Goal: Information Seeking & Learning: Check status

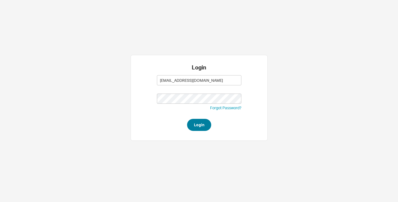
type input "[EMAIL_ADDRESS][DOMAIN_NAME]"
click at [197, 125] on button "Login" at bounding box center [199, 125] width 24 height 12
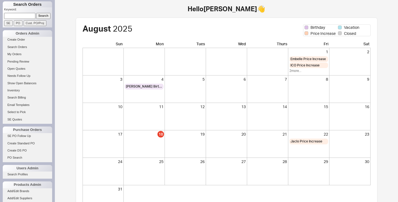
scroll to position [46, 0]
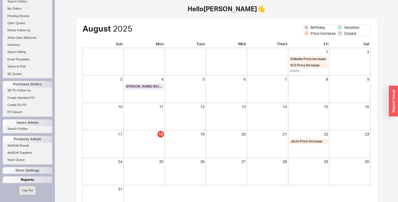
click at [16, 179] on div "Reports" at bounding box center [27, 180] width 49 height 7
click at [16, 192] on link "Total Sales Reports" at bounding box center [27, 194] width 49 height 6
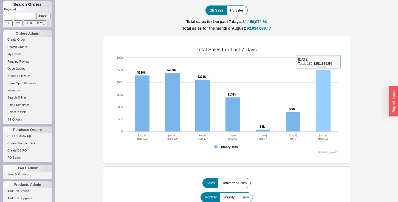
click at [318, 91] on rect at bounding box center [323, 101] width 15 height 62
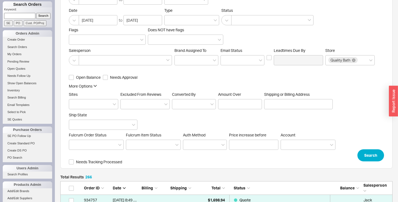
scroll to position [32, 0]
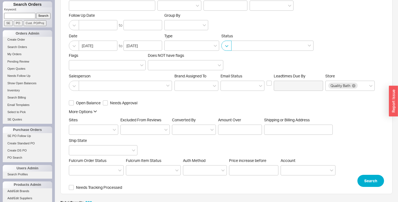
click at [228, 45] on button "button" at bounding box center [227, 46] width 10 height 10
click at [232, 55] on div "Exclude Cancelled/Quotes" at bounding box center [268, 57] width 92 height 10
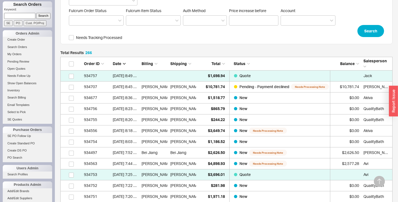
scroll to position [217, 0]
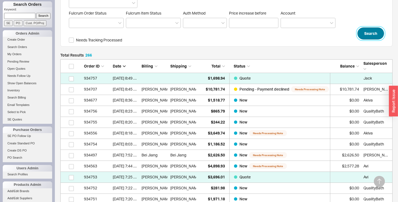
click at [367, 34] on button "Search" at bounding box center [371, 33] width 27 height 12
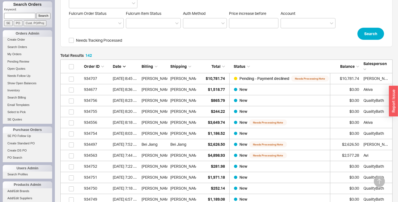
scroll to position [217, 0]
click at [217, 66] on span "Total" at bounding box center [216, 66] width 9 height 5
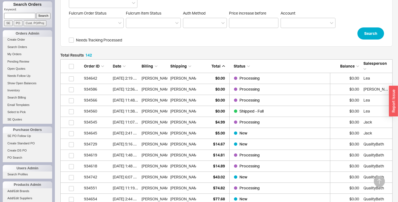
click at [217, 66] on span "Total" at bounding box center [216, 66] width 9 height 5
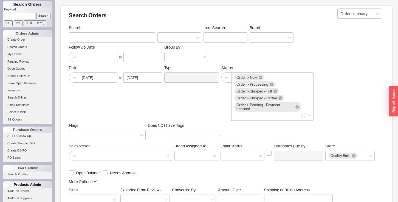
scroll to position [46, 0]
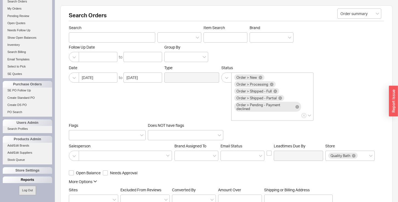
click at [23, 178] on div "Reports" at bounding box center [27, 180] width 49 height 7
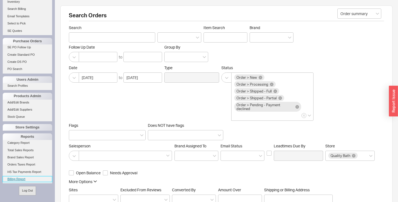
click at [18, 178] on link "Billing Report" at bounding box center [27, 179] width 49 height 6
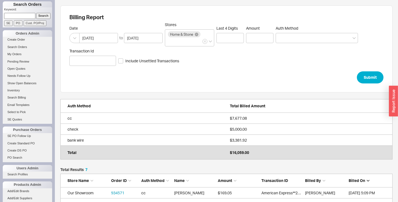
scroll to position [97, 333]
